Goal: Information Seeking & Learning: Learn about a topic

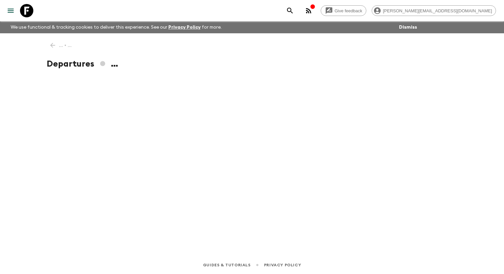
click at [13, 13] on icon "menu" at bounding box center [11, 11] width 8 height 8
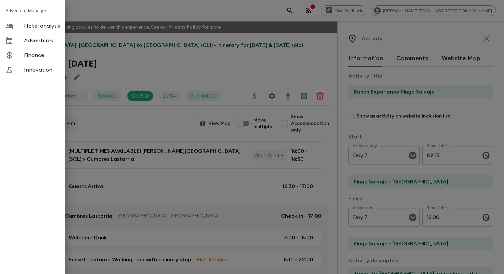
click at [37, 42] on span "Adventures" at bounding box center [42, 40] width 36 height 7
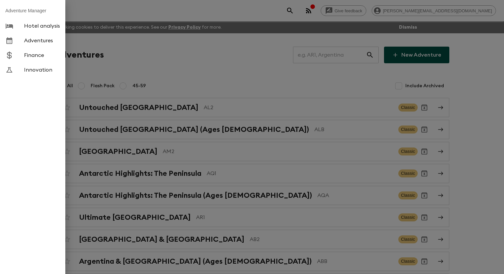
click at [158, 73] on div at bounding box center [252, 137] width 504 height 274
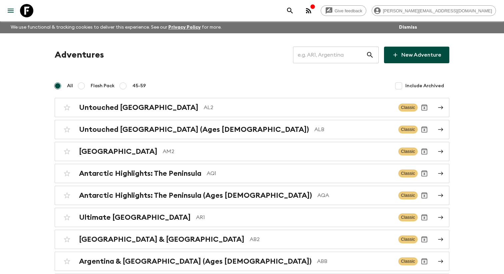
scroll to position [933, 0]
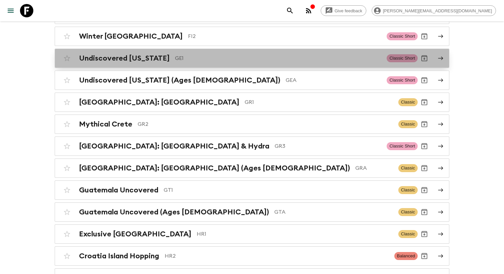
click at [152, 65] on div "Undiscovered [US_STATE] GE1 Classic Short" at bounding box center [238, 58] width 357 height 13
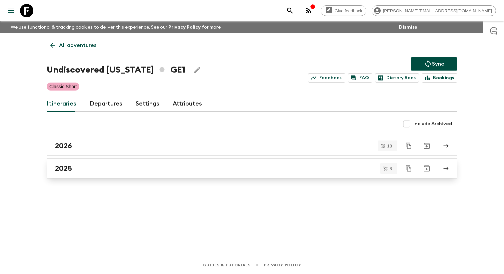
click at [129, 178] on link "2025" at bounding box center [252, 169] width 410 height 20
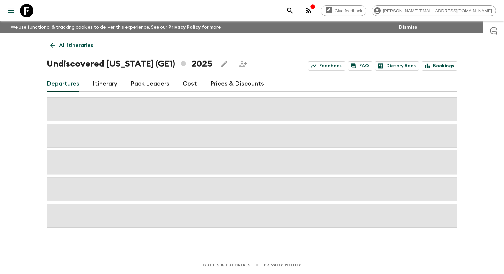
click at [104, 86] on link "Itinerary" at bounding box center [105, 84] width 25 height 16
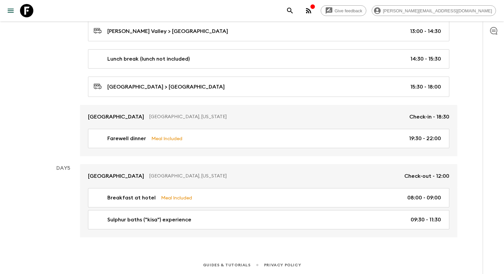
scroll to position [862, 0]
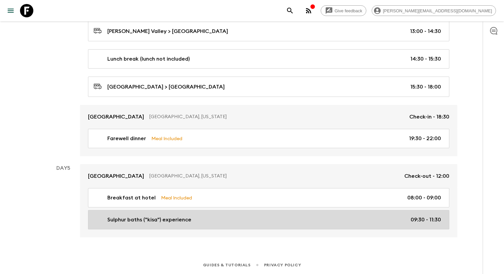
click at [128, 211] on link "Sulphur baths ("kisa") experience 09:30 - 11:30" at bounding box center [268, 219] width 361 height 19
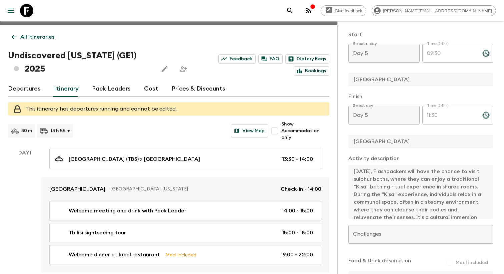
scroll to position [5, 0]
